Goal: Information Seeking & Learning: Learn about a topic

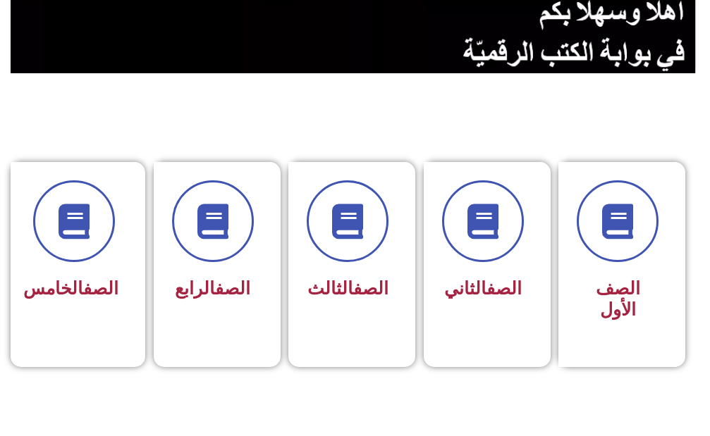
scroll to position [282, 0]
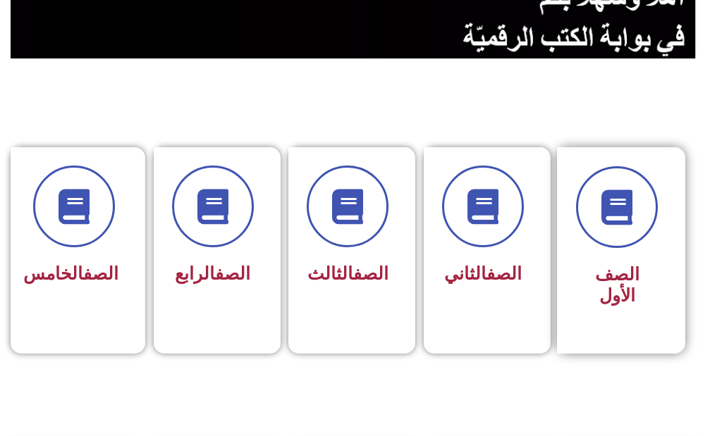
click at [637, 293] on div "الصف الأول" at bounding box center [617, 250] width 120 height 207
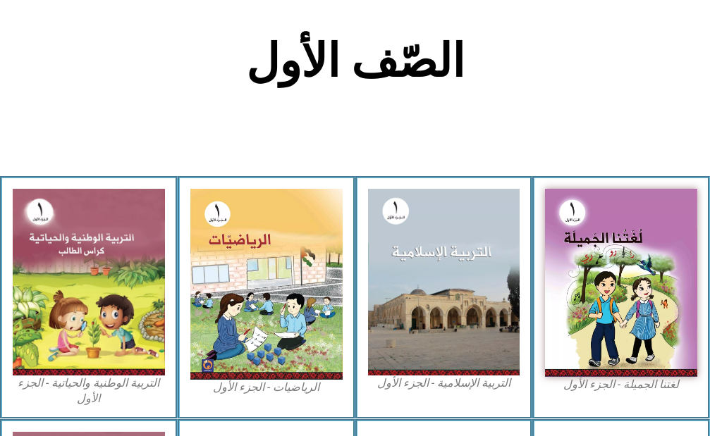
scroll to position [352, 0]
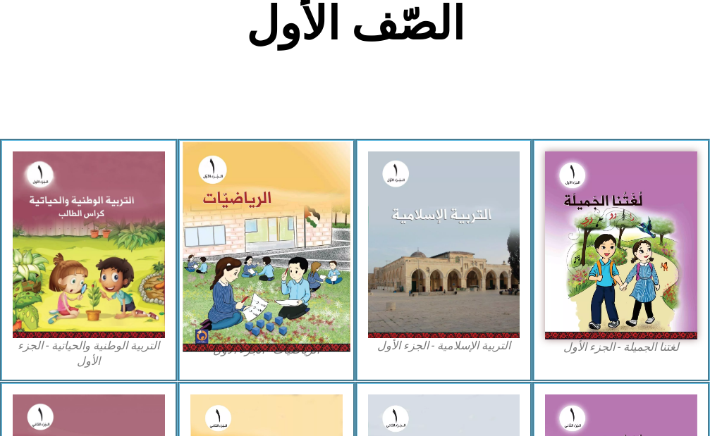
click at [283, 189] on img at bounding box center [266, 247] width 167 height 210
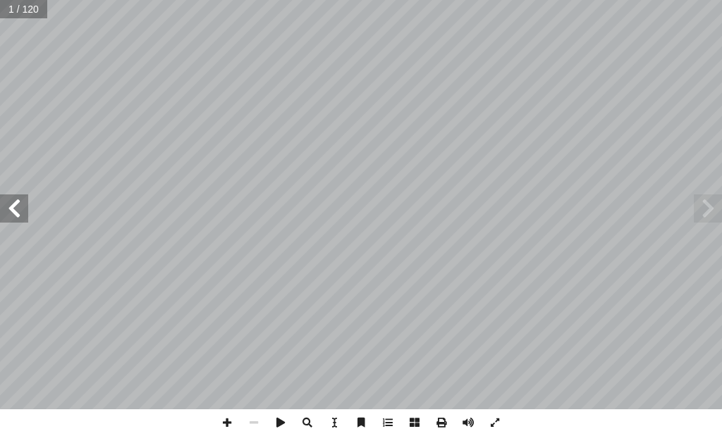
click at [6, 211] on span at bounding box center [14, 209] width 28 height 28
